Goal: Contribute content: Contribute content

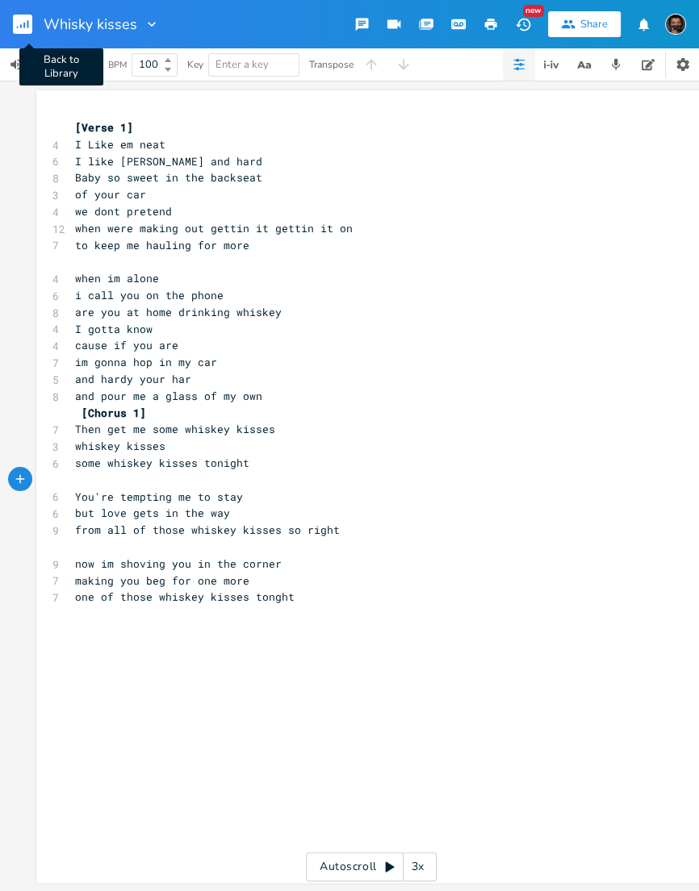
scroll to position [6, 0]
click at [30, 27] on rect "button" at bounding box center [22, 24] width 19 height 19
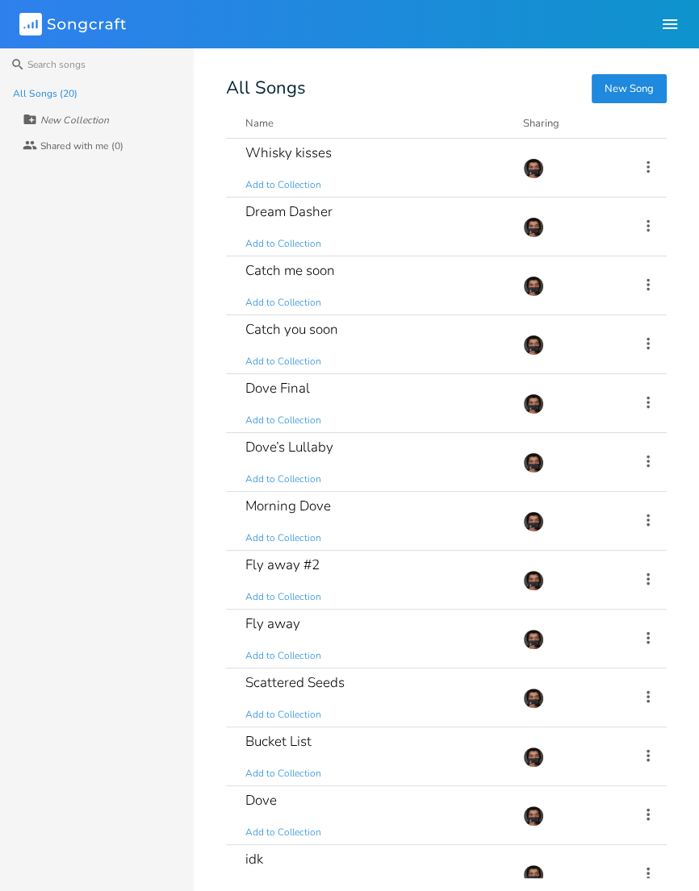
click at [649, 87] on button "New Song" at bounding box center [628, 88] width 75 height 29
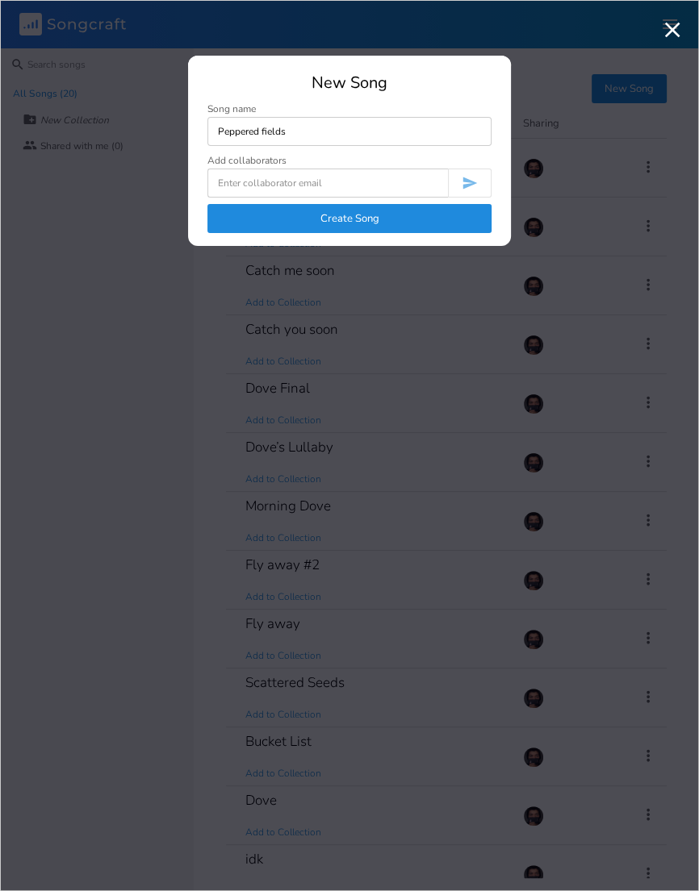
type input "Peppered fields"
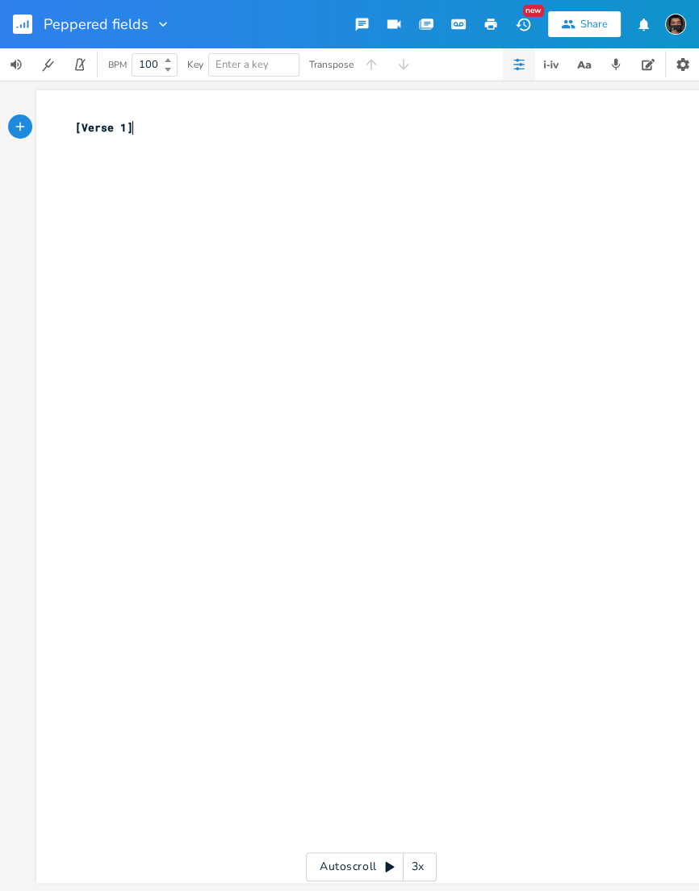
scroll to position [6, 0]
click at [161, 186] on div "xxxxxxxxxx [Verse 1] ​" at bounding box center [383, 502] width 623 height 772
type textarea "Days are numbered till i see"
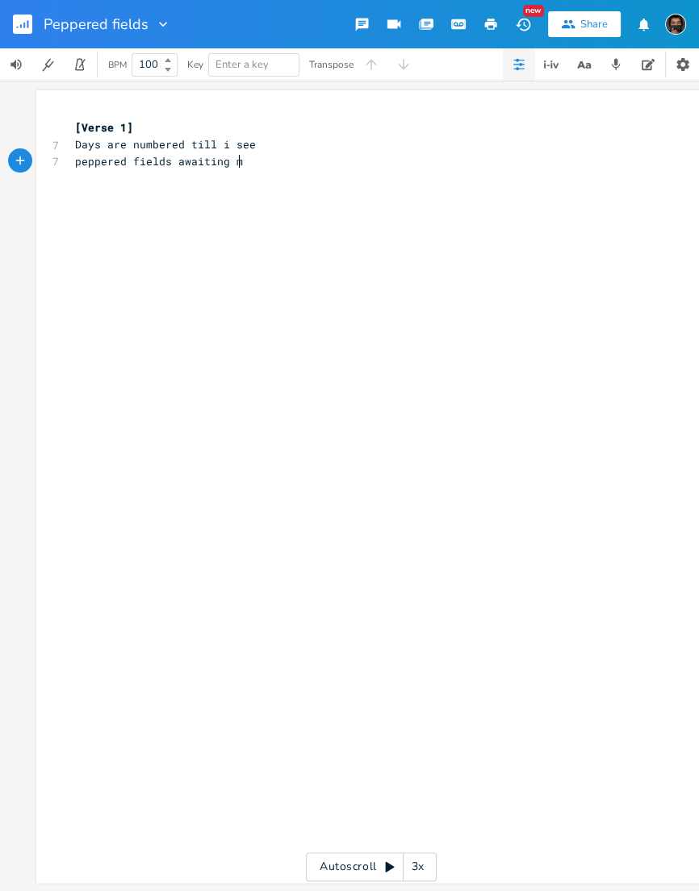
type textarea "peppered fields awaiting me"
type textarea "Days"
type textarea "Roads are numberd by the songs"
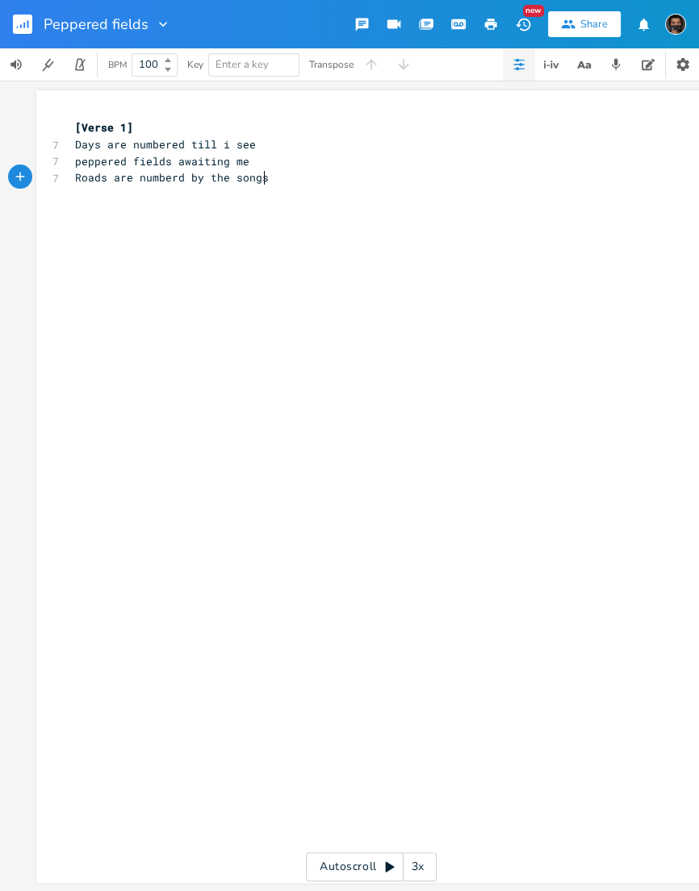
scroll to position [0, 0]
type textarea "the s"
type textarea "ancestors sing where i come from"
click at [313, 204] on div "xxxxxxxxxx [Verse 1] 7 Days are numbered till i see 7 peppered fields awaiting …" at bounding box center [363, 161] width 582 height 90
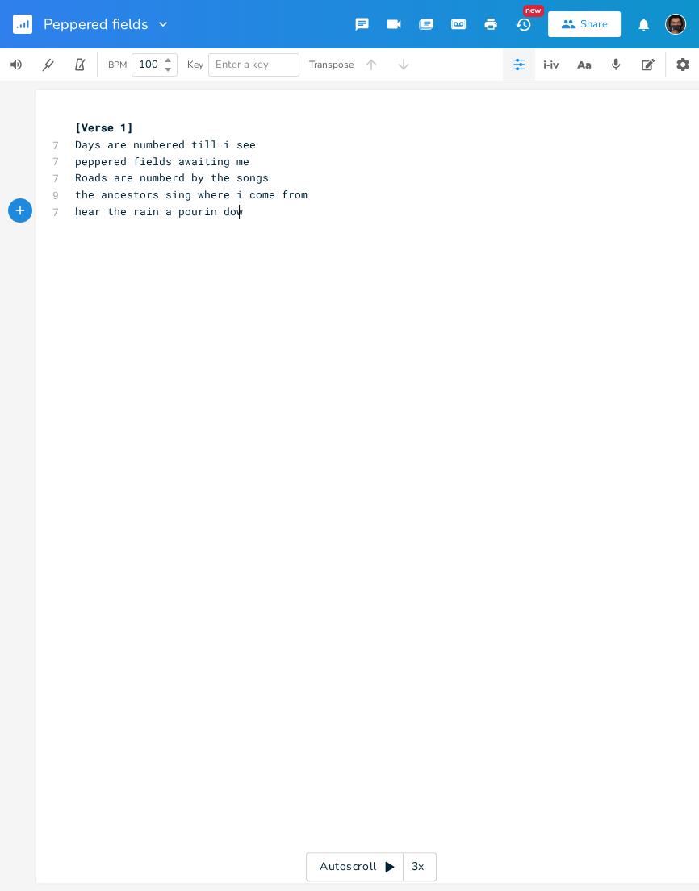
scroll to position [0, 158]
type textarea "hear the rain a pourin down"
type textarea "singin im coming home"
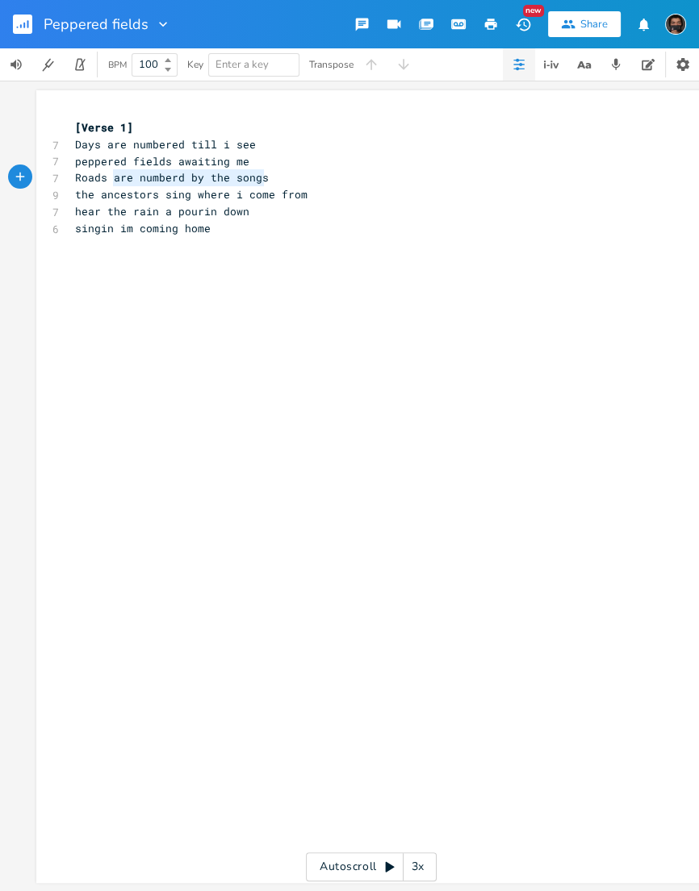
drag, startPoint x: 270, startPoint y: 180, endPoint x: 111, endPoint y: 184, distance: 159.0
click at [111, 184] on pre "Roads are numberd by the songs" at bounding box center [363, 177] width 582 height 17
type textarea "ive crossed along the way"
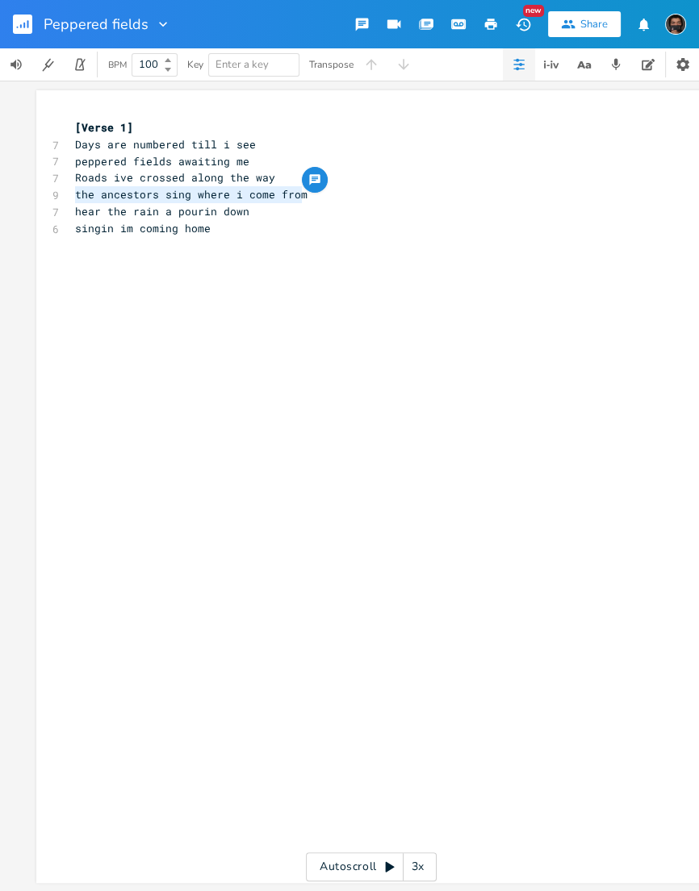
drag, startPoint x: 307, startPoint y: 194, endPoint x: 74, endPoint y: 196, distance: 232.3
click at [74, 196] on pre "the ancestors sing where i come from" at bounding box center [363, 194] width 582 height 17
type textarea "headed twordws"
click at [22, 19] on rect "button" at bounding box center [22, 24] width 19 height 19
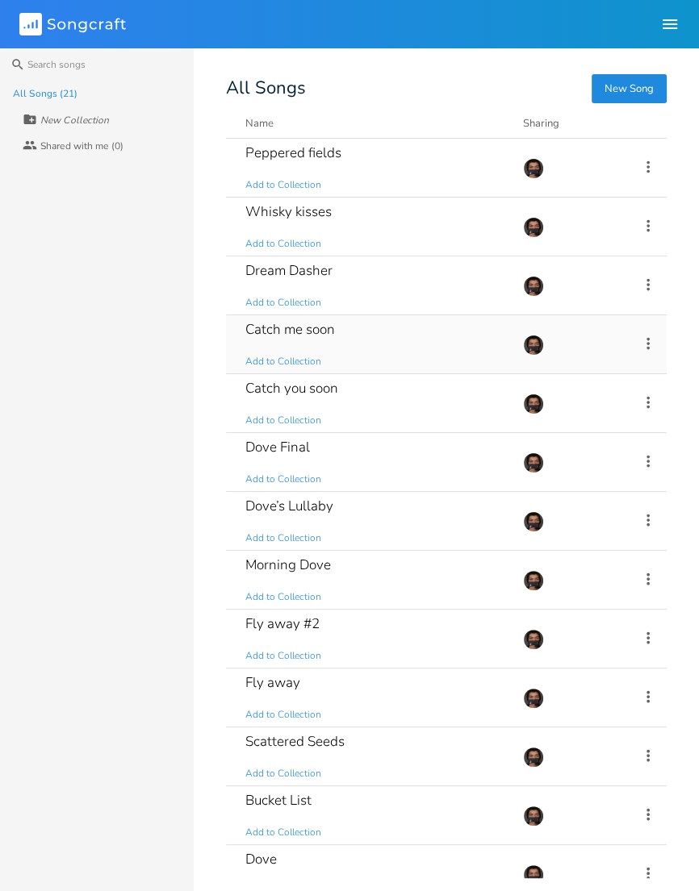
click at [321, 332] on div "Catch me soon" at bounding box center [290, 330] width 90 height 14
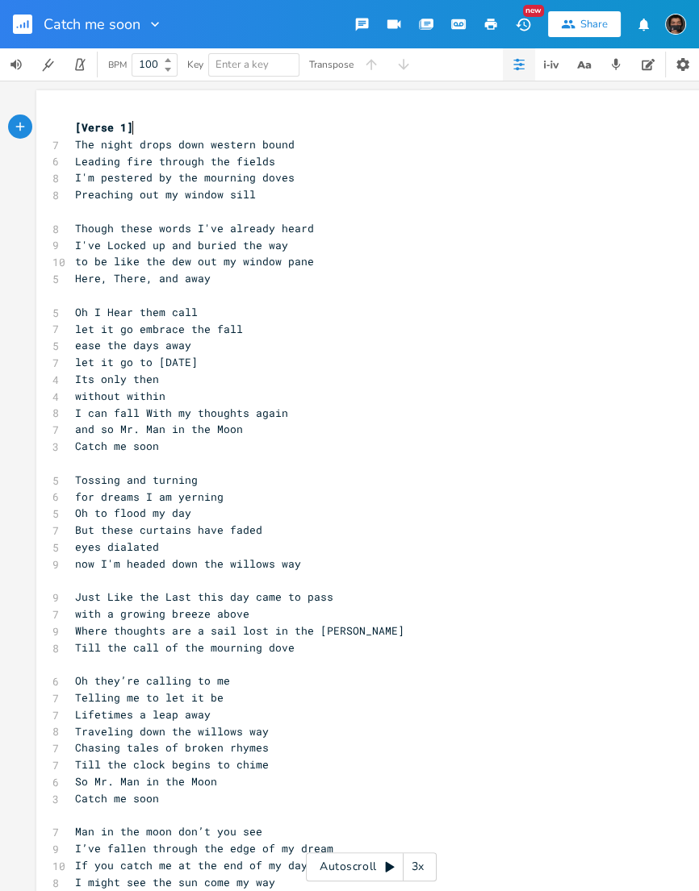
scroll to position [32, 0]
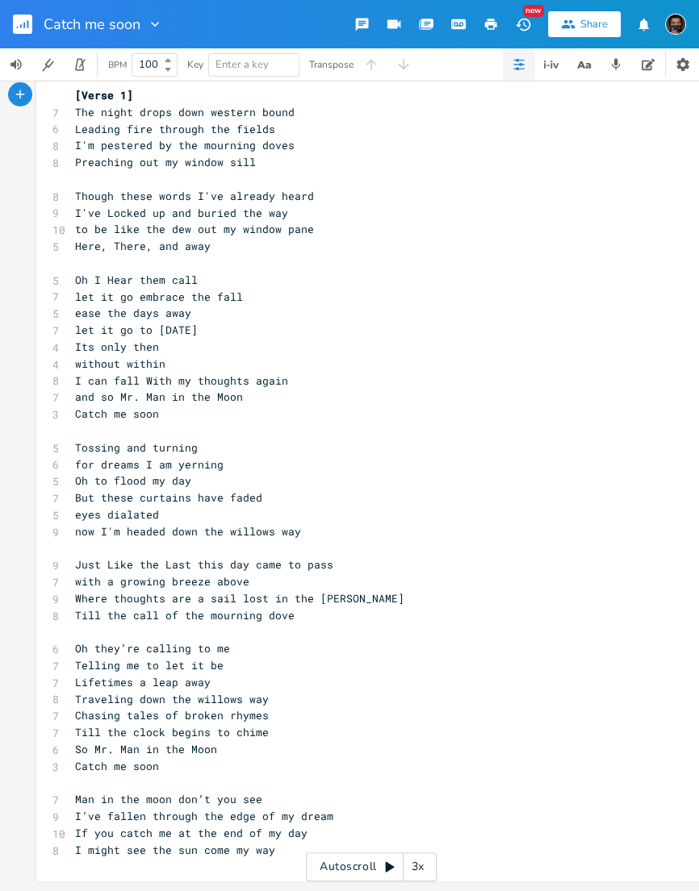
click at [79, 436] on pre "​" at bounding box center [363, 431] width 582 height 17
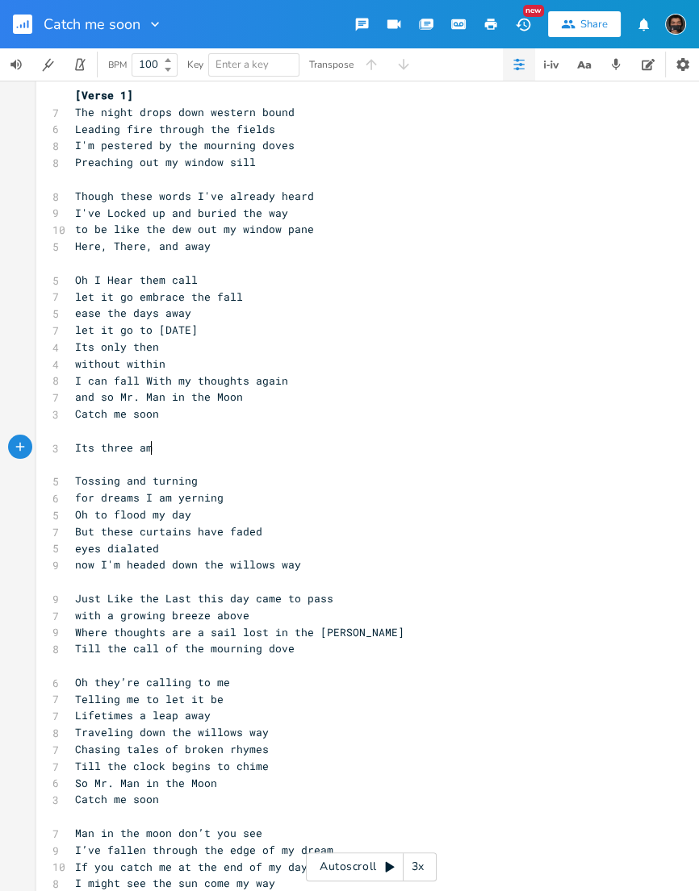
scroll to position [0, 71]
type textarea "Its three am im stuckin my head"
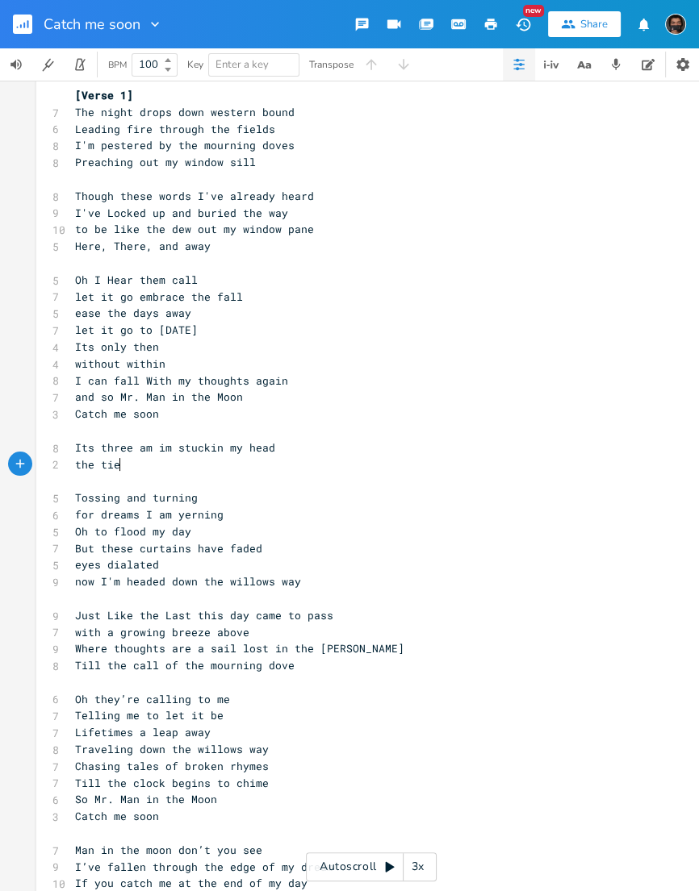
type textarea "the tied"
type textarea "de"
type textarea "on atrail twor"
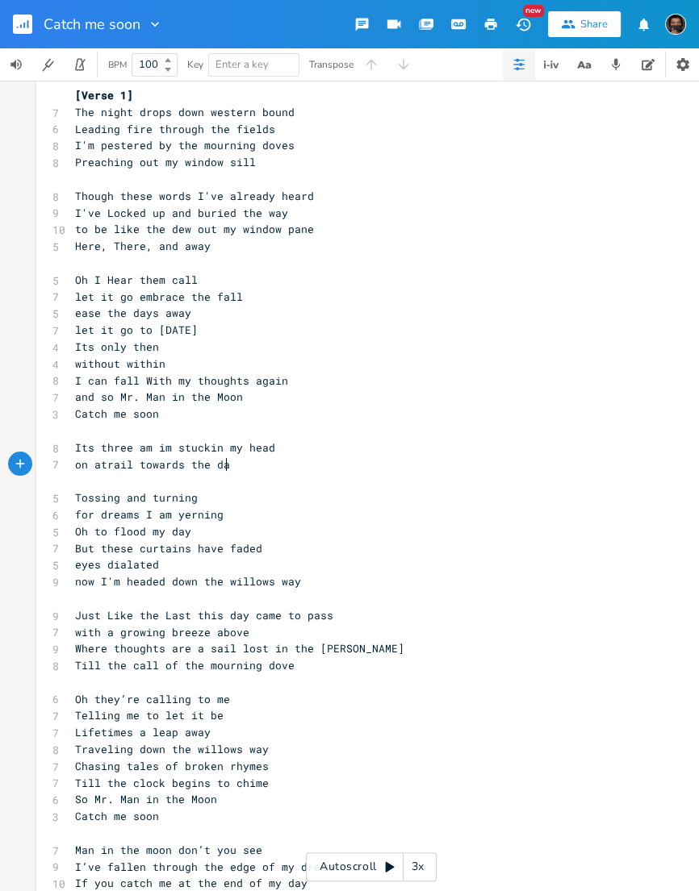
type textarea "owards the dayh"
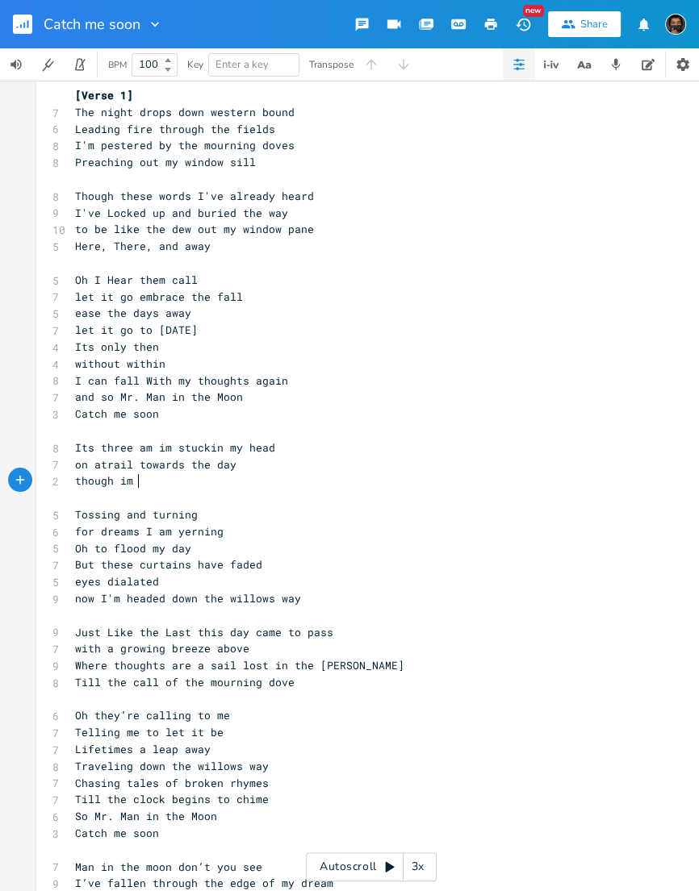
type textarea "though im s"
type textarea "tossing andtunring"
type textarea "for the t"
type textarea "dreams that im yaeri"
type textarea "eri"
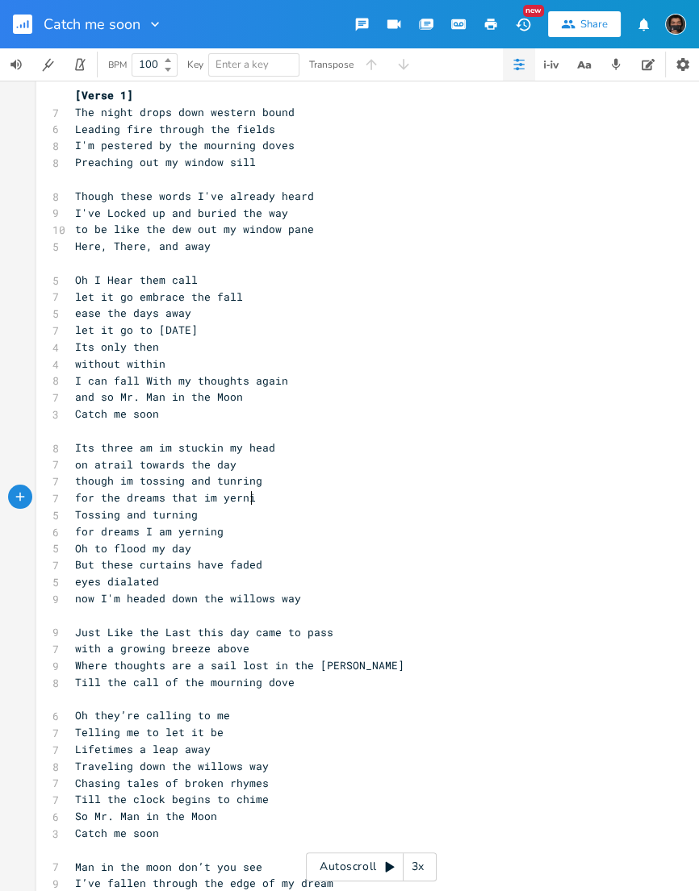
type textarea "nign"
type textarea "ng"
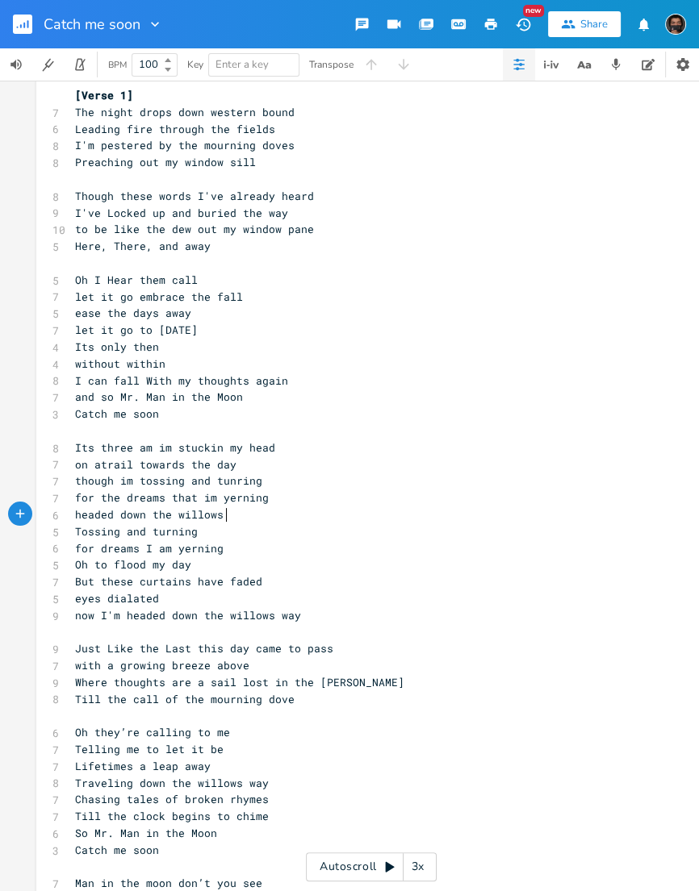
type textarea "headed down the willows h"
type textarea "aw"
type textarea "way"
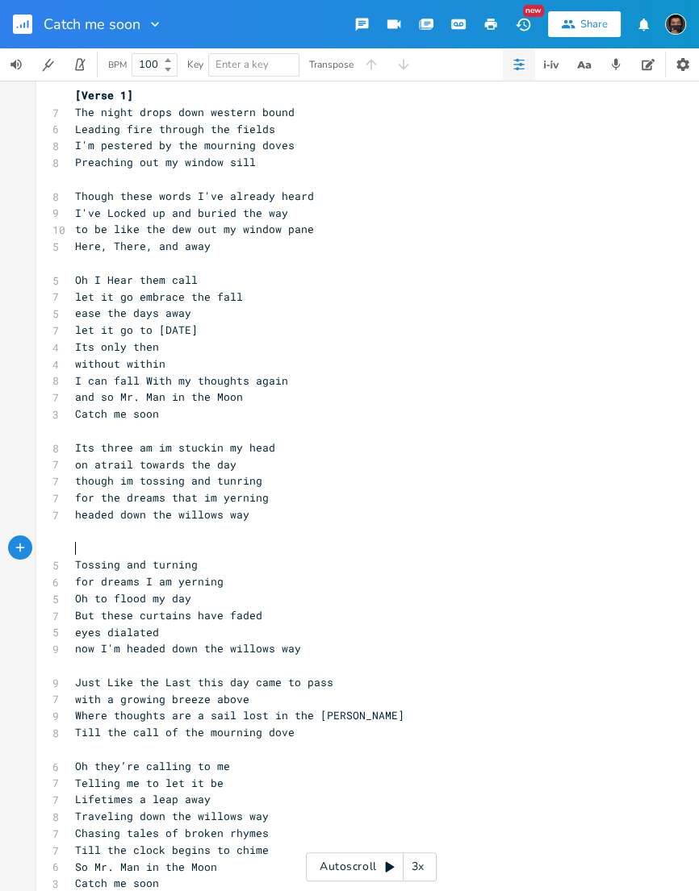
type textarea "\"
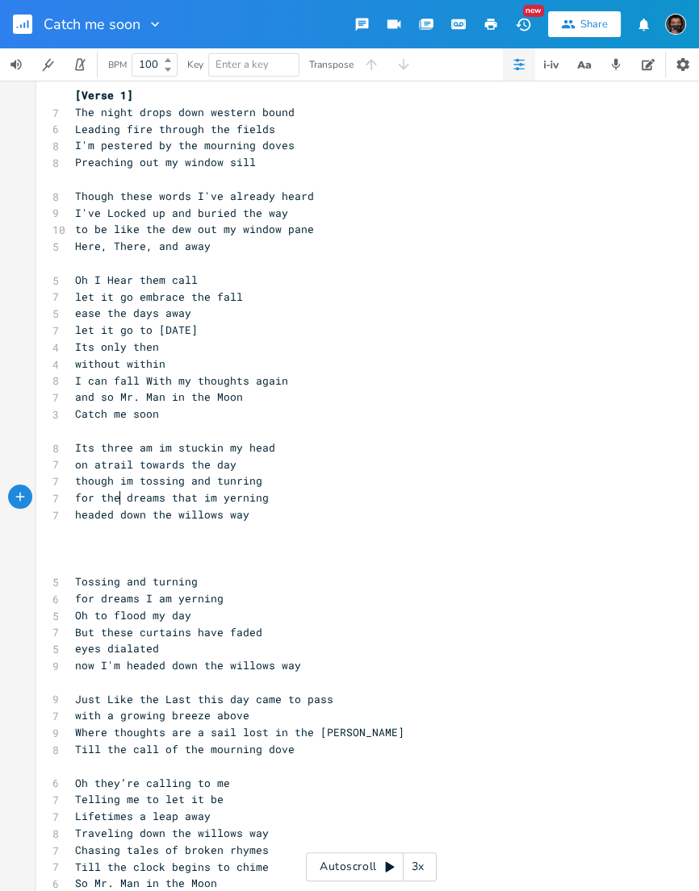
scroll to position [0, 36]
drag, startPoint x: 119, startPoint y: 499, endPoint x: 58, endPoint y: 499, distance: 60.5
click at [72, 499] on div "7 for the dreams that im yerning" at bounding box center [363, 498] width 582 height 17
type textarea "leaving"
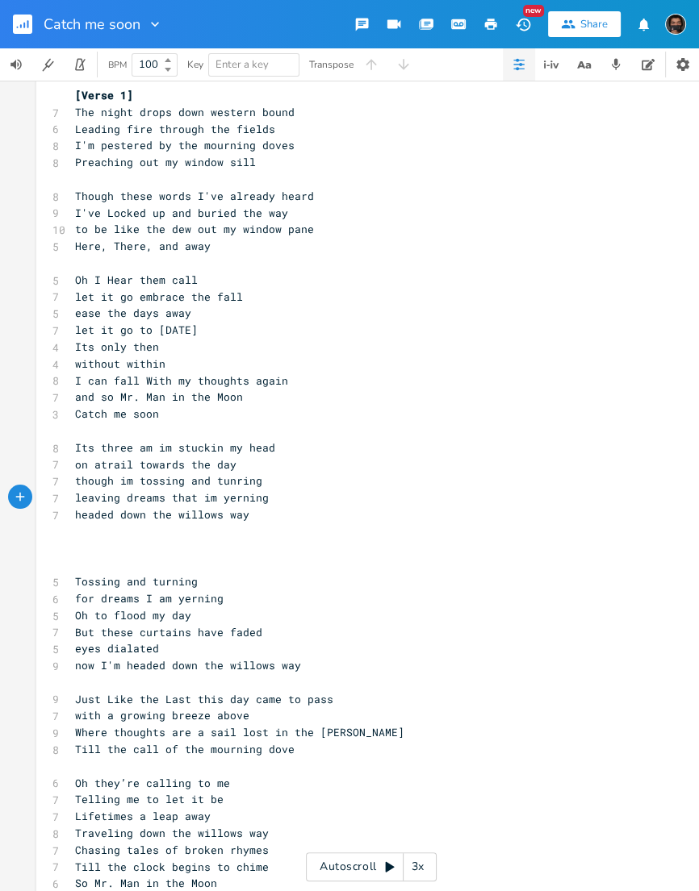
scroll to position [0, 0]
click at [129, 482] on span "though im tossing and tunring" at bounding box center [168, 481] width 187 height 15
drag, startPoint x: 136, startPoint y: 482, endPoint x: 75, endPoint y: 482, distance: 60.5
click at [75, 482] on pre "though im tossing and tunring" at bounding box center [363, 481] width 582 height 17
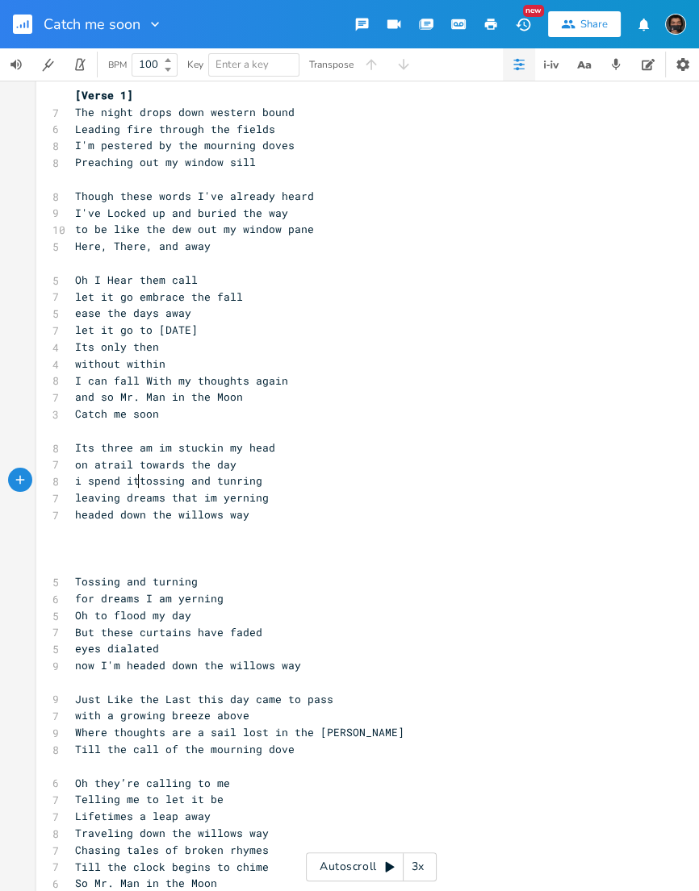
type textarea "i spend it"
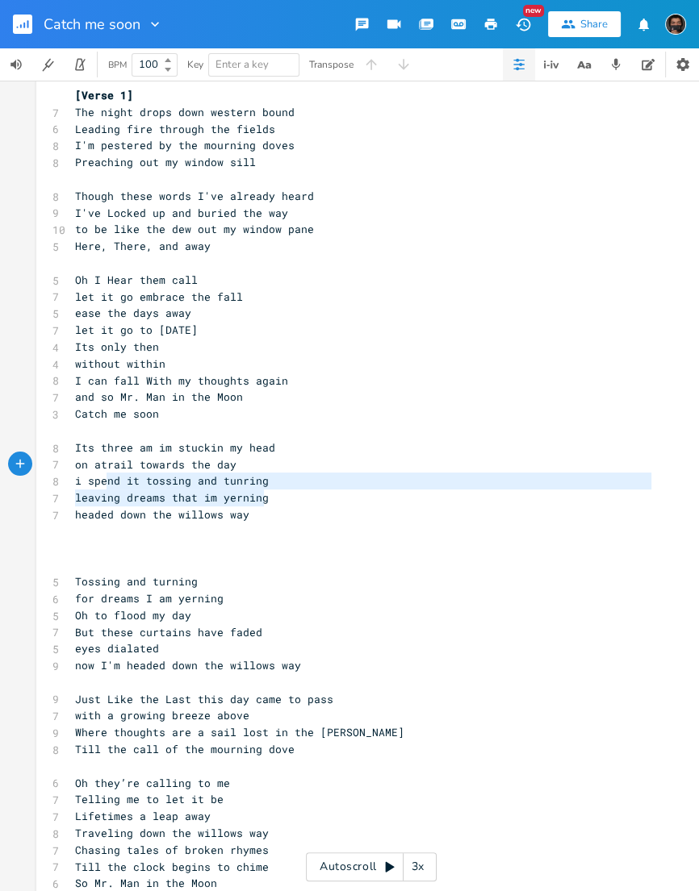
scroll to position [22, 177]
drag, startPoint x: 271, startPoint y: 503, endPoint x: 69, endPoint y: 482, distance: 202.8
click at [69, 482] on div "i spend it tossing and tunring leaving dreams that im yerning x [Verse 1] 7 The…" at bounding box center [371, 537] width 670 height 958
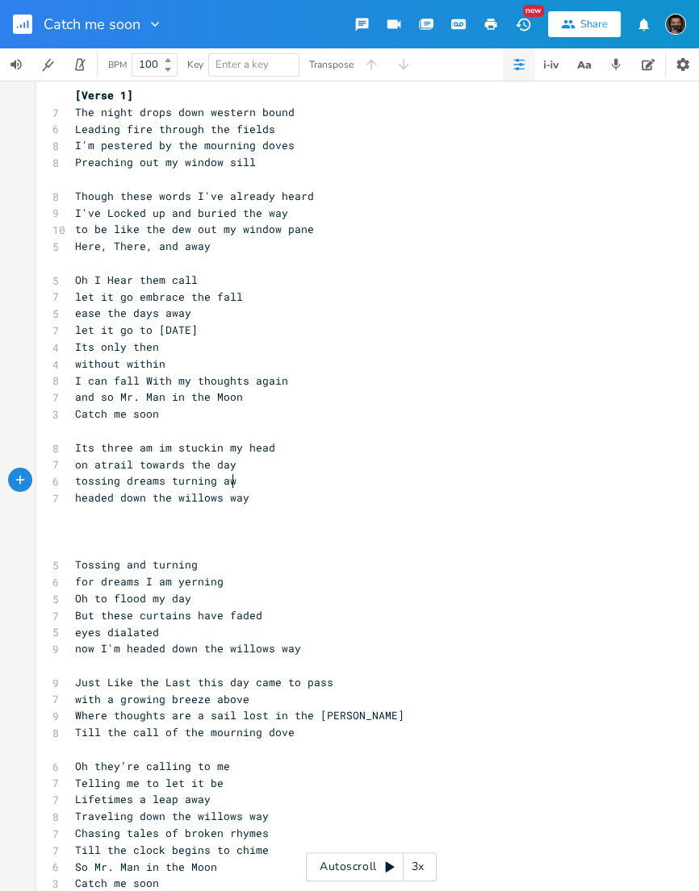
scroll to position [0, 166]
type textarea "tossing dreams turning away"
drag, startPoint x: 244, startPoint y: 702, endPoint x: 75, endPoint y: 700, distance: 168.6
click at [75, 700] on span "with a growing breeze above" at bounding box center [162, 699] width 174 height 15
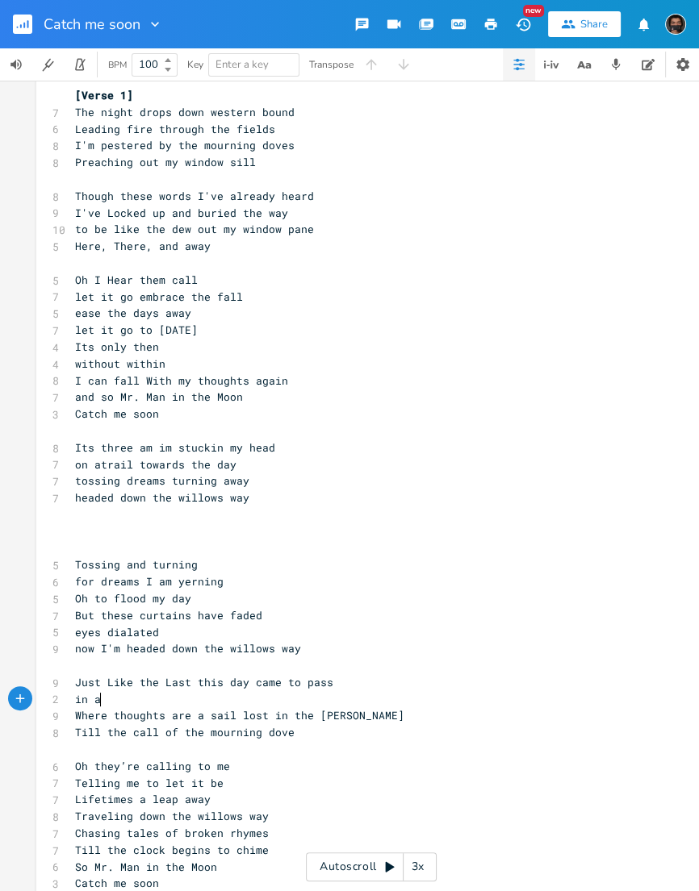
type textarea "in ab"
type textarea "breeze growing av"
type textarea "[PERSON_NAME]"
type textarea "a"
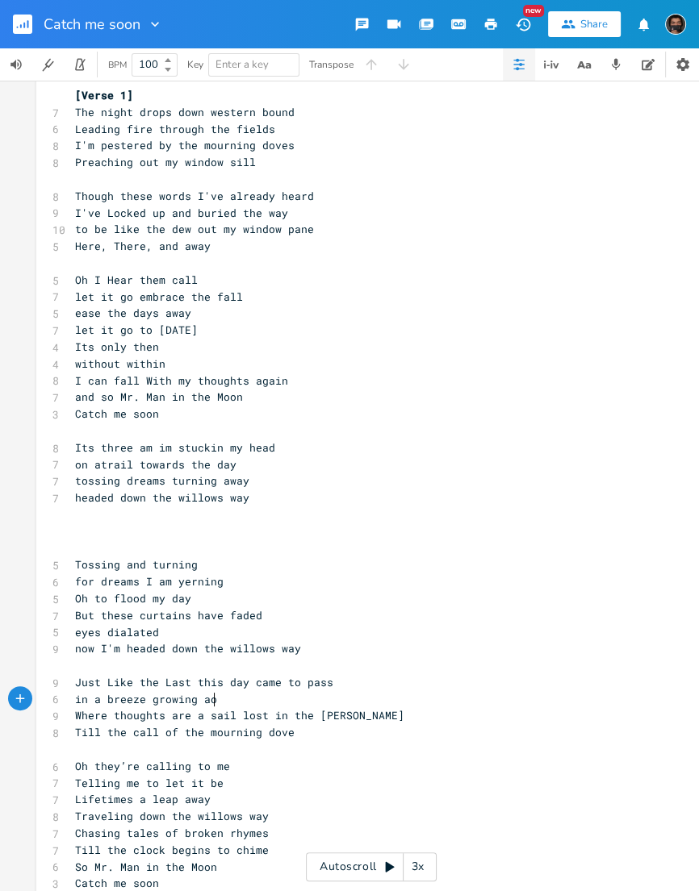
scroll to position [0, 19]
type textarea "aov"
type textarea "vo"
type textarea "[PERSON_NAME]"
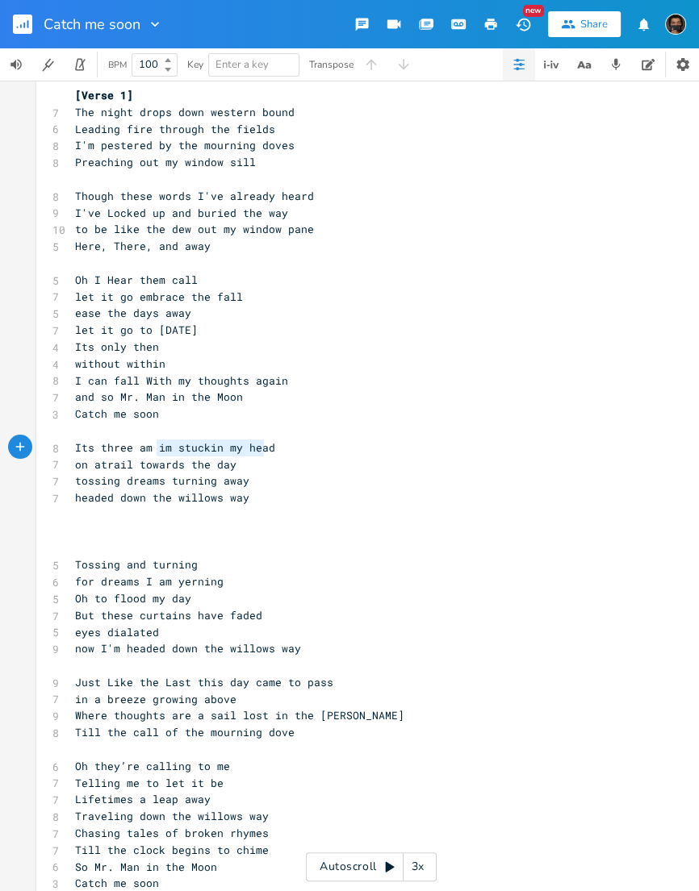
scroll to position [0, 110]
drag, startPoint x: 155, startPoint y: 446, endPoint x: 283, endPoint y: 453, distance: 128.4
click at [283, 453] on pre "Its three am im stuckin my head" at bounding box center [363, 448] width 582 height 17
type textarea "on the clf"
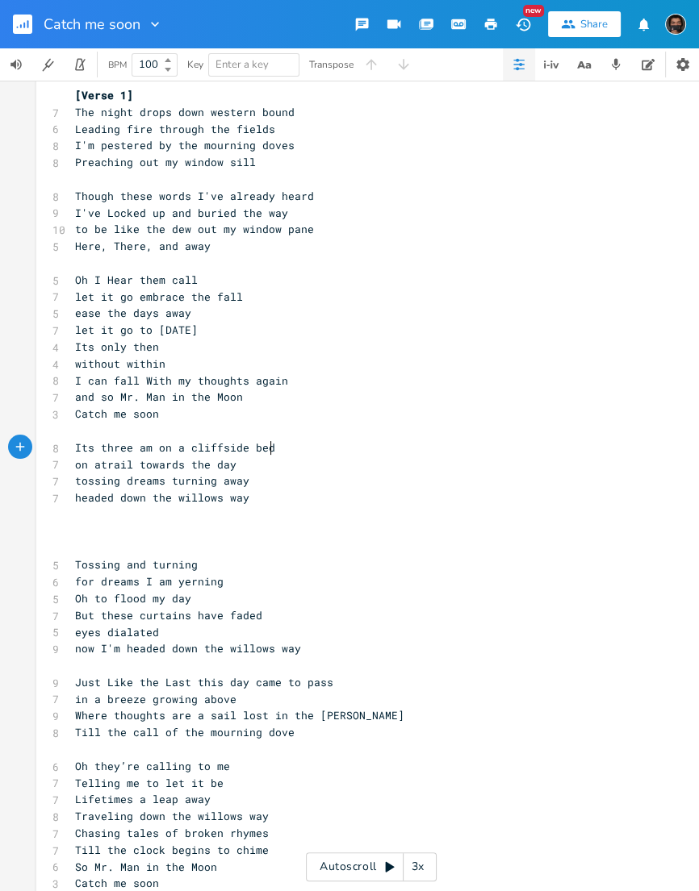
type textarea "a cliffside bed"
click at [23, 28] on rect "button" at bounding box center [22, 24] width 19 height 19
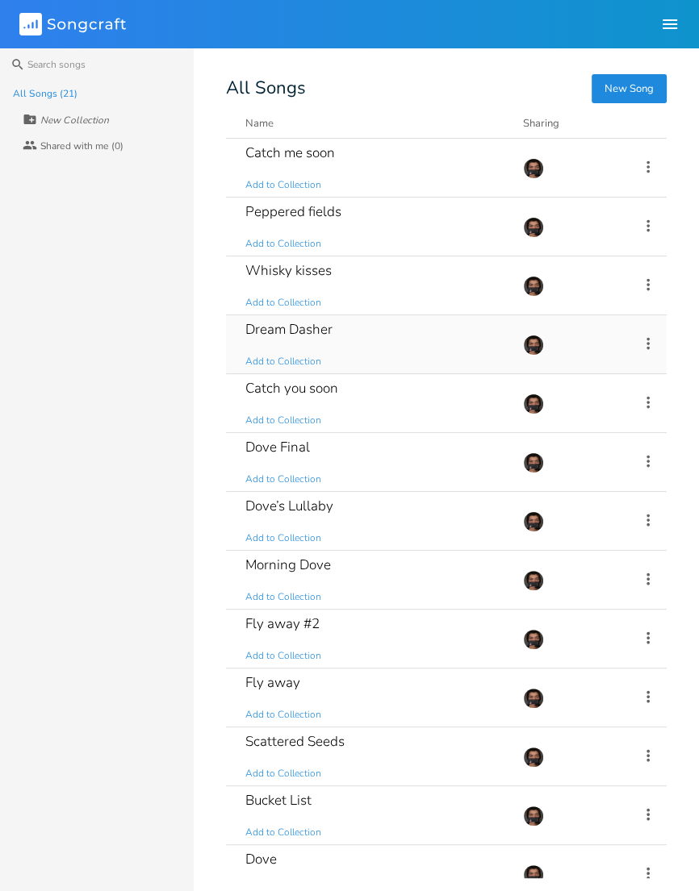
click at [341, 321] on div "Dream Dasher Add to Collection" at bounding box center [374, 344] width 258 height 58
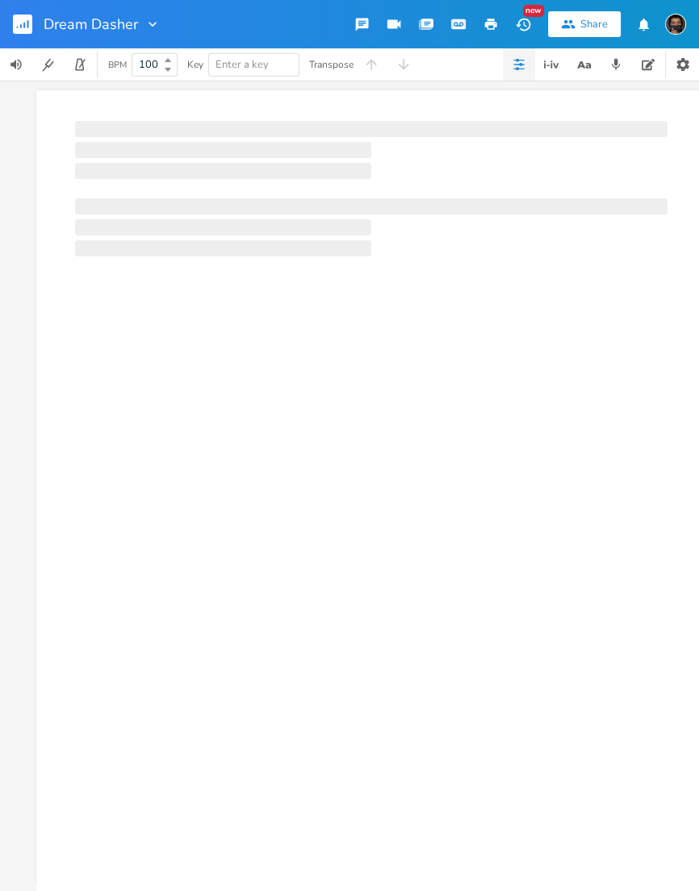
scroll to position [6, 0]
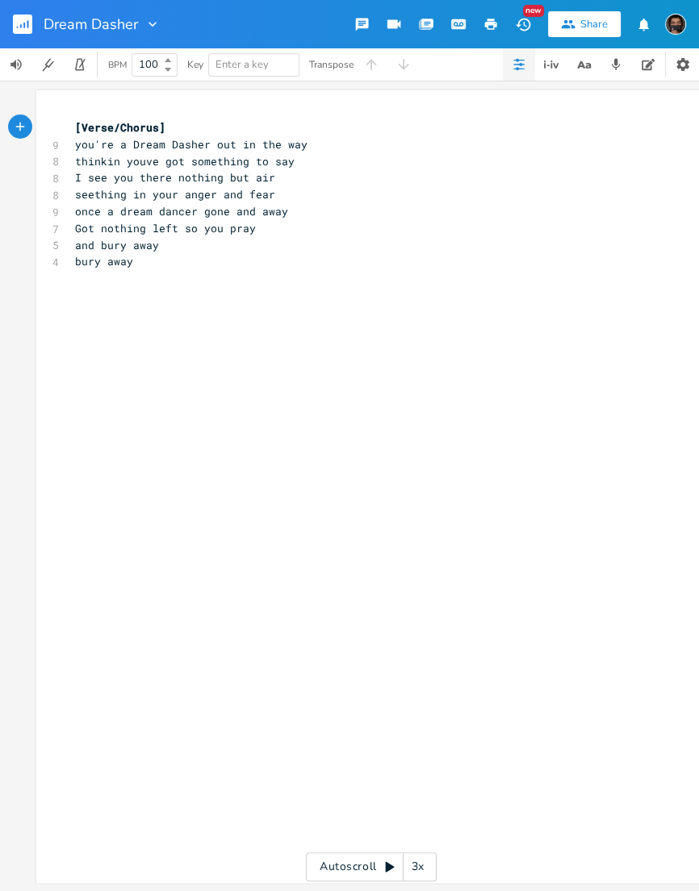
click at [236, 297] on div "xxxxxxxxxx [Verse/Chorus] 9 you're a Dream Dasher out in the way 8 thinkin youv…" at bounding box center [383, 502] width 623 height 772
type textarea "\"
type textarea "you aint got nothin of mine"
click at [36, 18] on button "button" at bounding box center [29, 24] width 32 height 39
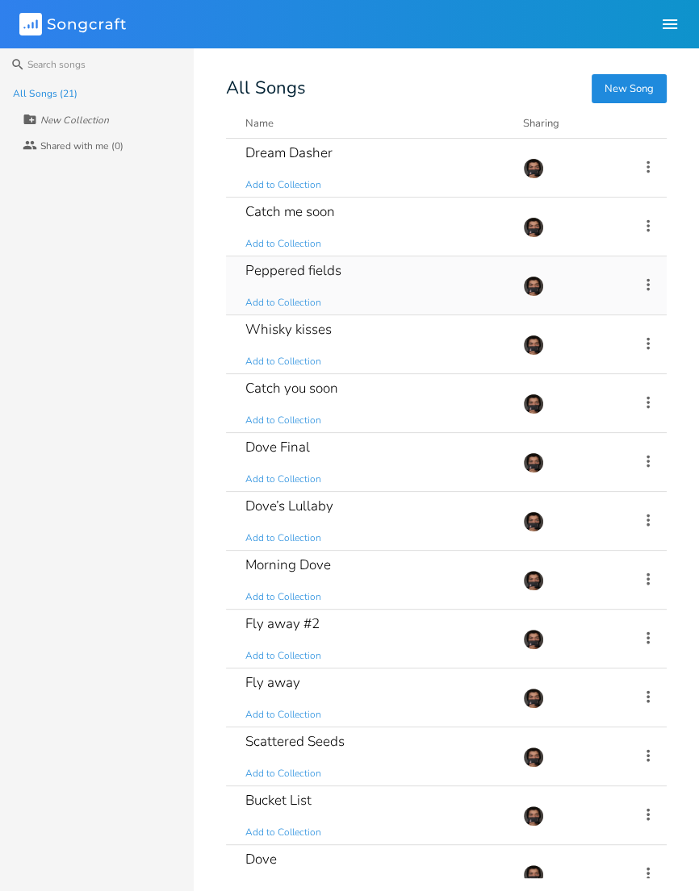
click at [400, 283] on div "Peppered fields Add to Collection" at bounding box center [374, 286] width 258 height 58
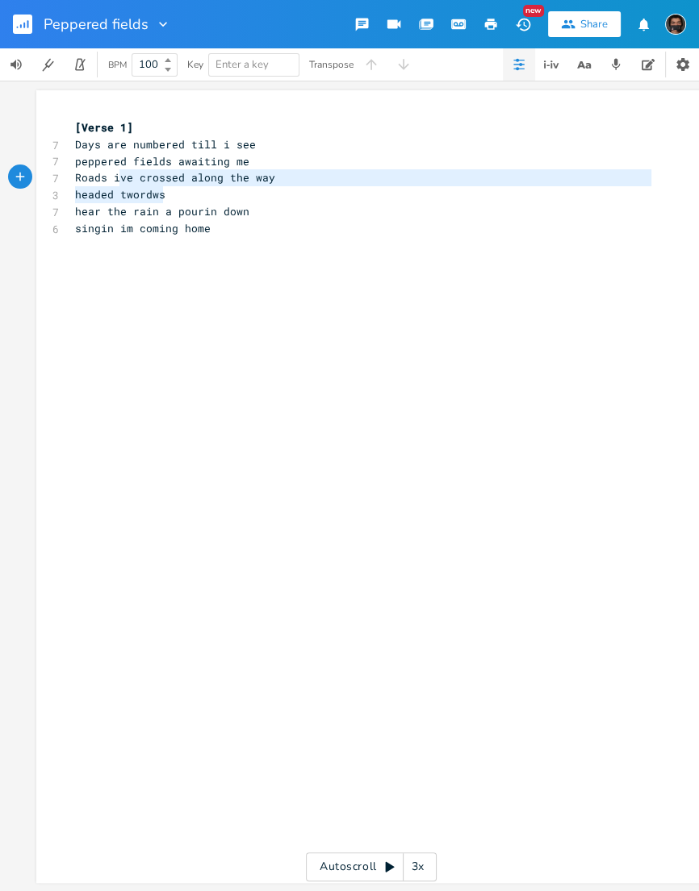
scroll to position [22, 97]
drag, startPoint x: 164, startPoint y: 198, endPoint x: 77, endPoint y: 184, distance: 88.2
click at [77, 184] on div "[Verse 1] 7 Days are numbered till i see 7 peppered fields awaiting me 7 Roads …" at bounding box center [363, 178] width 582 height 118
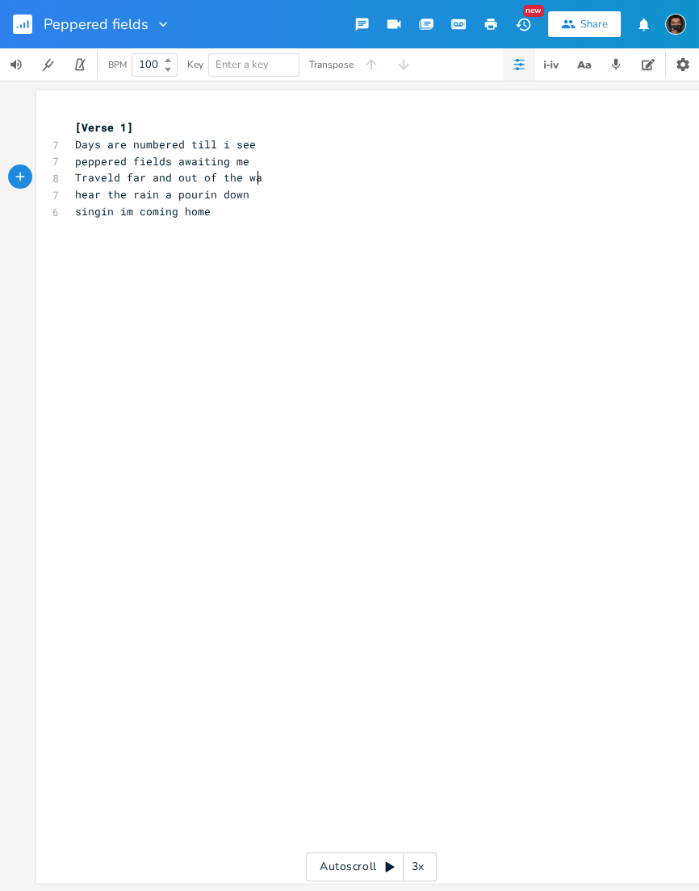
scroll to position [0, 173]
type textarea "Traveld far and out of the way"
type textarea "to a cross road on a d"
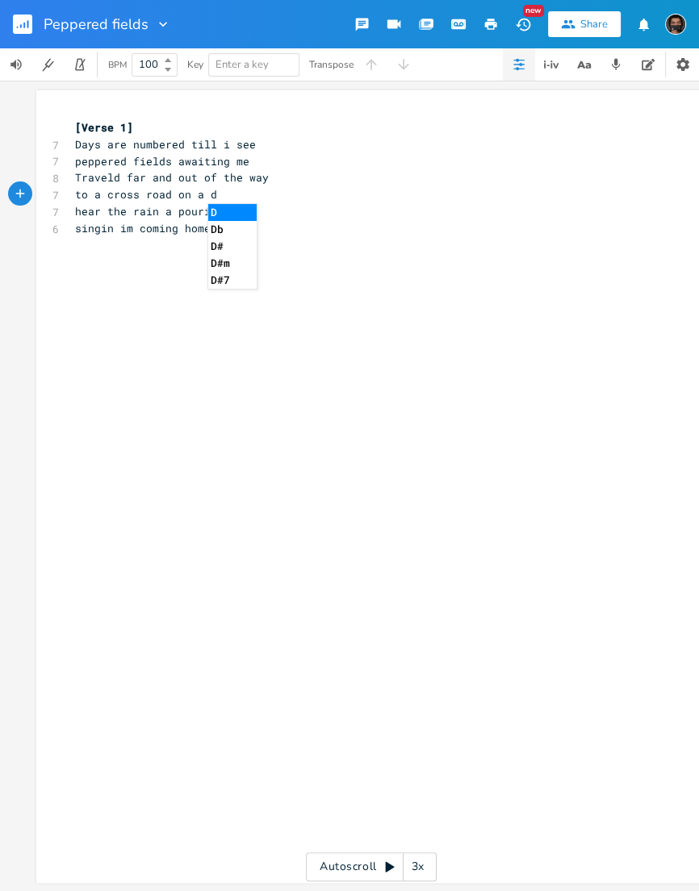
scroll to position [0, 0]
type textarea "paa"
type textarea "inted dayh"
